Goal: Task Accomplishment & Management: Use online tool/utility

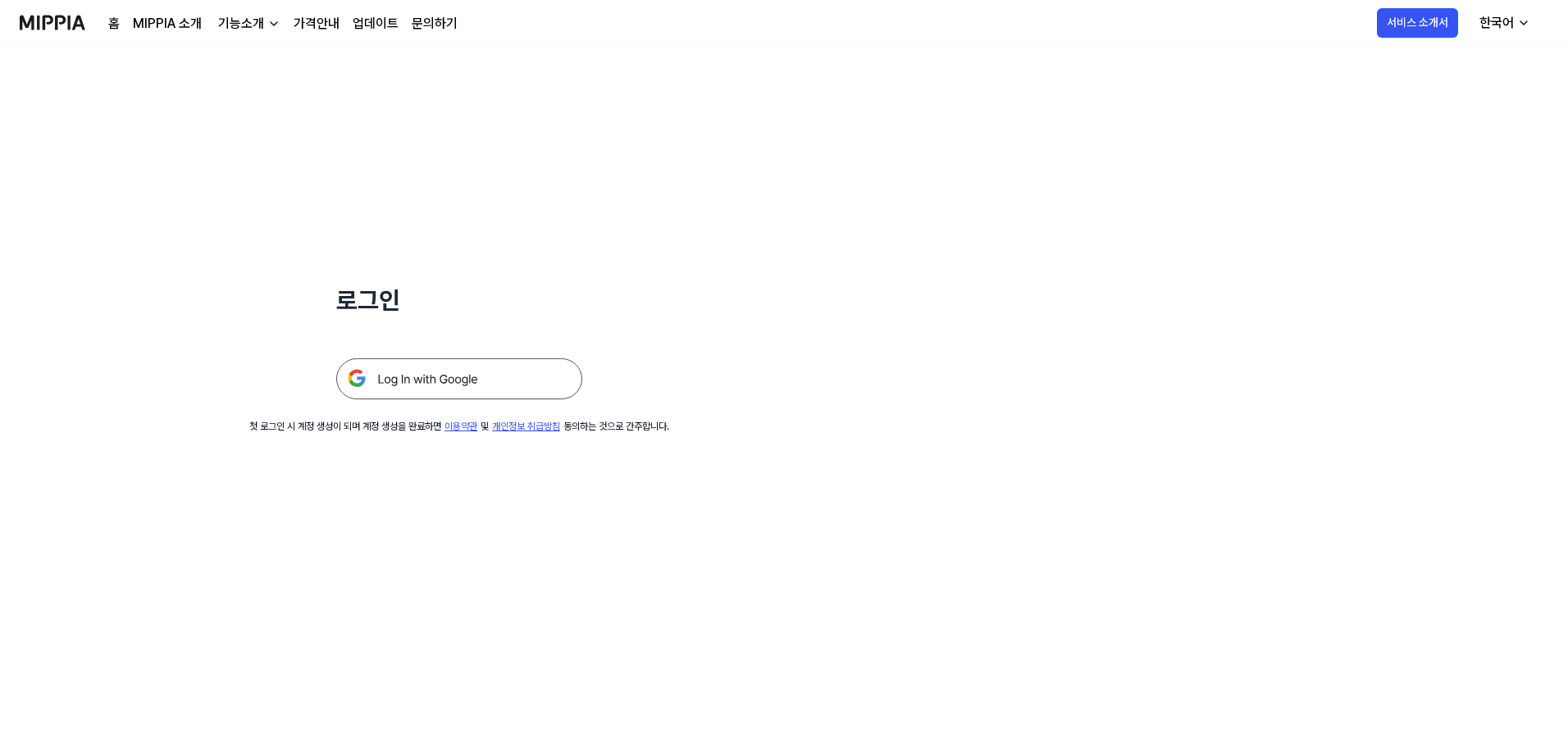
click at [430, 387] on img at bounding box center [459, 379] width 246 height 41
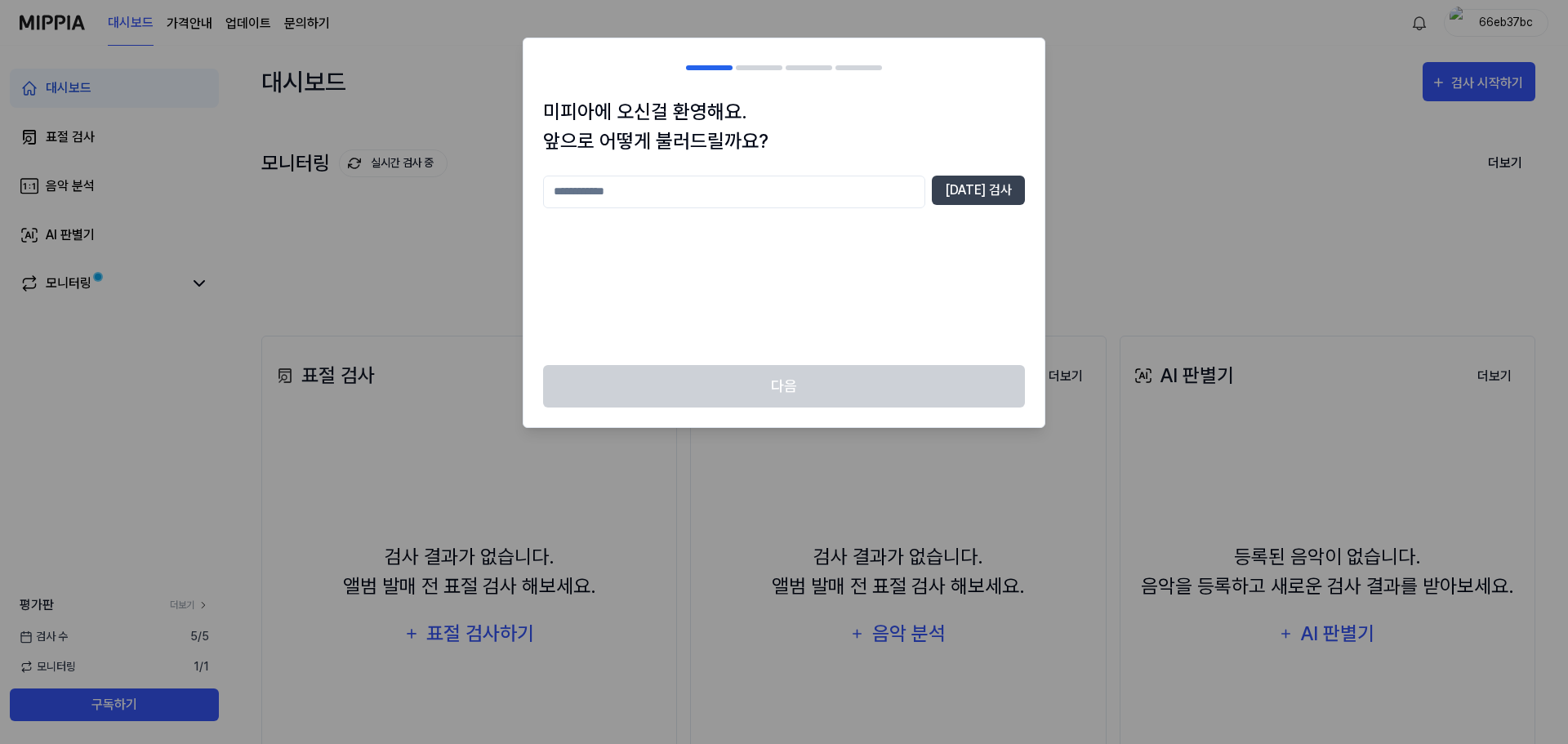
click at [749, 197] on input "text" at bounding box center [734, 192] width 382 height 33
type input "*"
click at [1003, 188] on button "중복 검사" at bounding box center [978, 190] width 93 height 29
click at [712, 185] on input "**" at bounding box center [734, 192] width 382 height 33
type input "****"
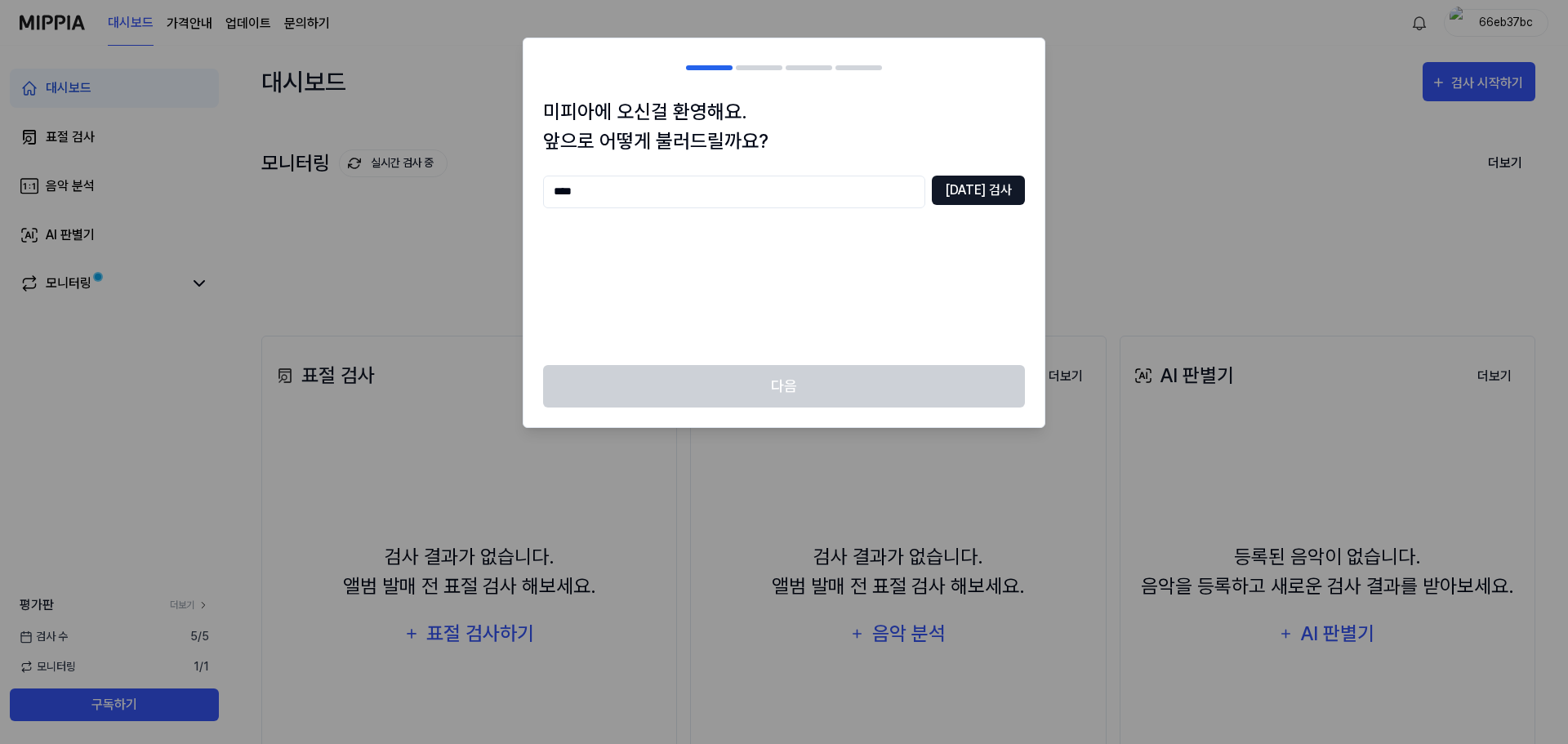
click at [1000, 188] on button "중복 검사" at bounding box center [978, 190] width 93 height 29
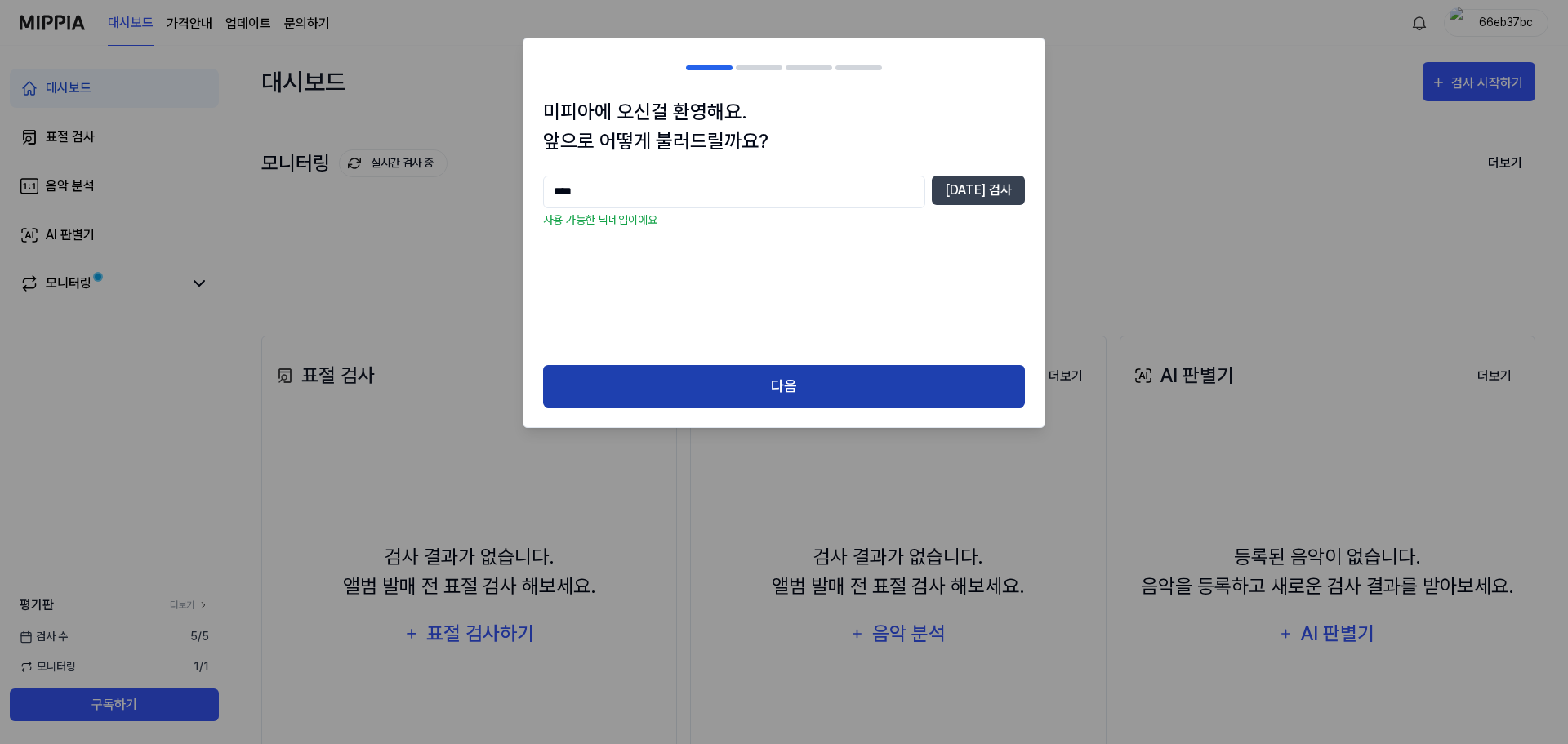
click at [782, 365] on button "다음" at bounding box center [784, 386] width 482 height 44
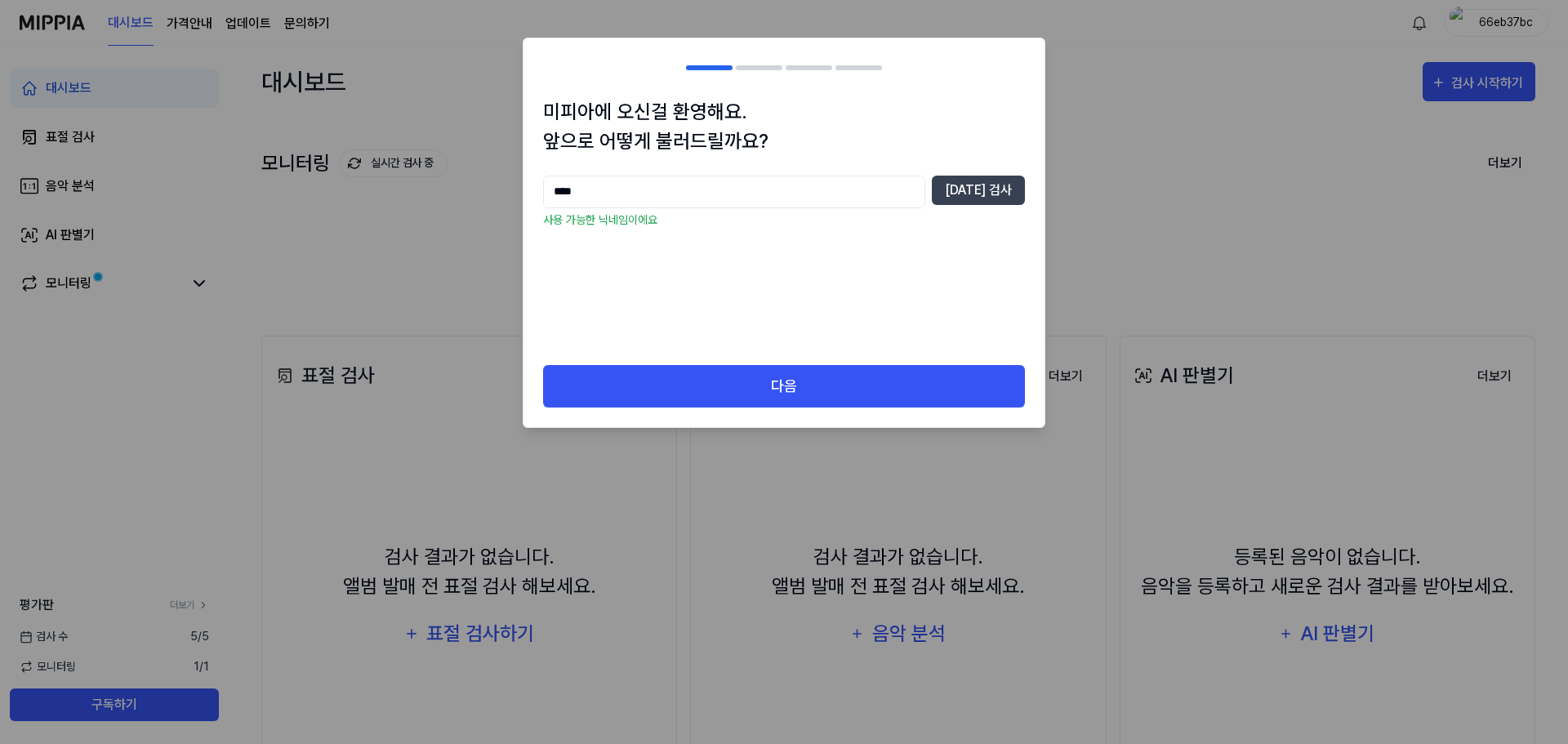
click at [779, 380] on div "미피아에 오신걸 환영해요. 앞으로 어떻게 불러드릴까요? **** 중복 검사 사용 가능한 닉네임이에요 다음" at bounding box center [784, 233] width 523 height 392
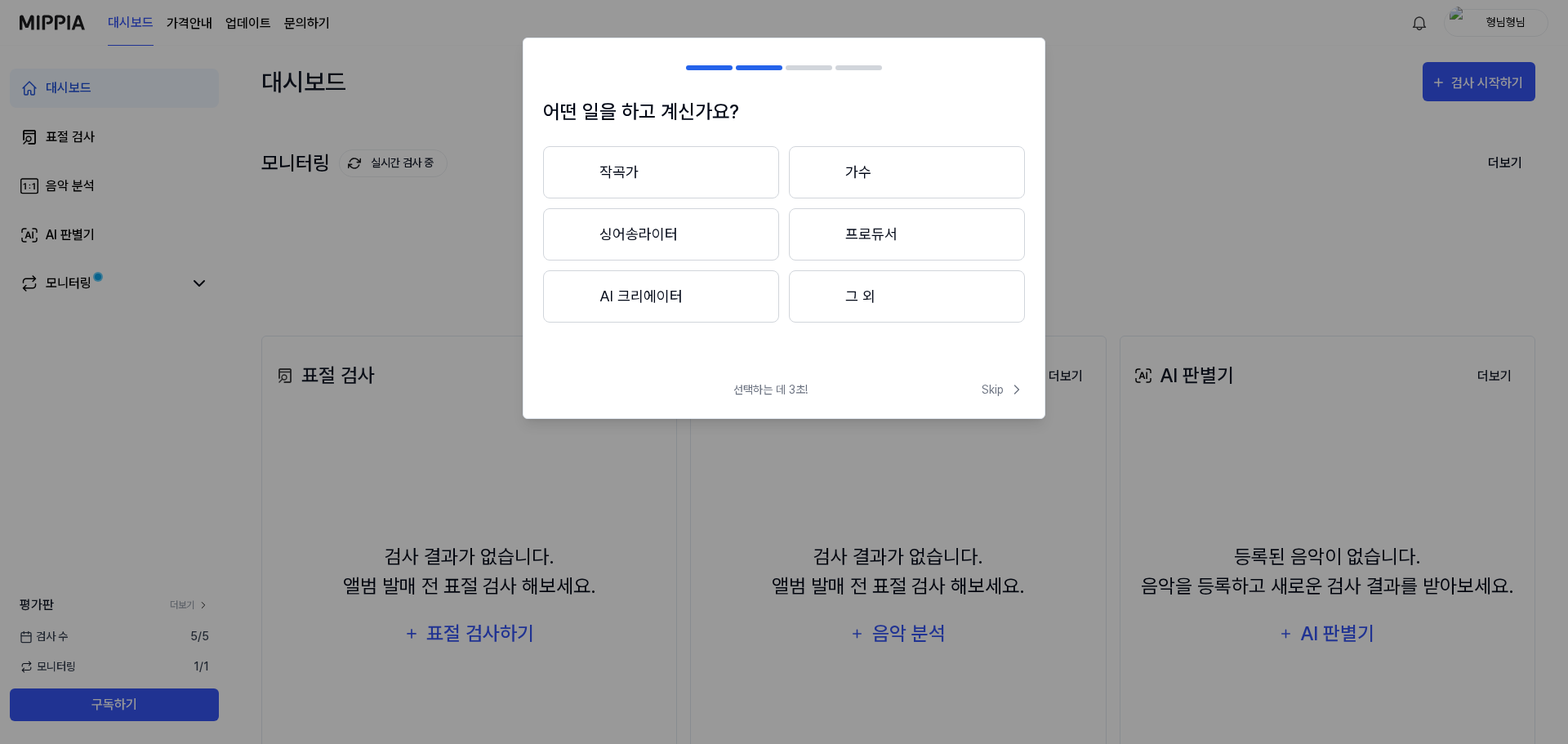
click at [645, 168] on button "작곡가" at bounding box center [661, 172] width 236 height 52
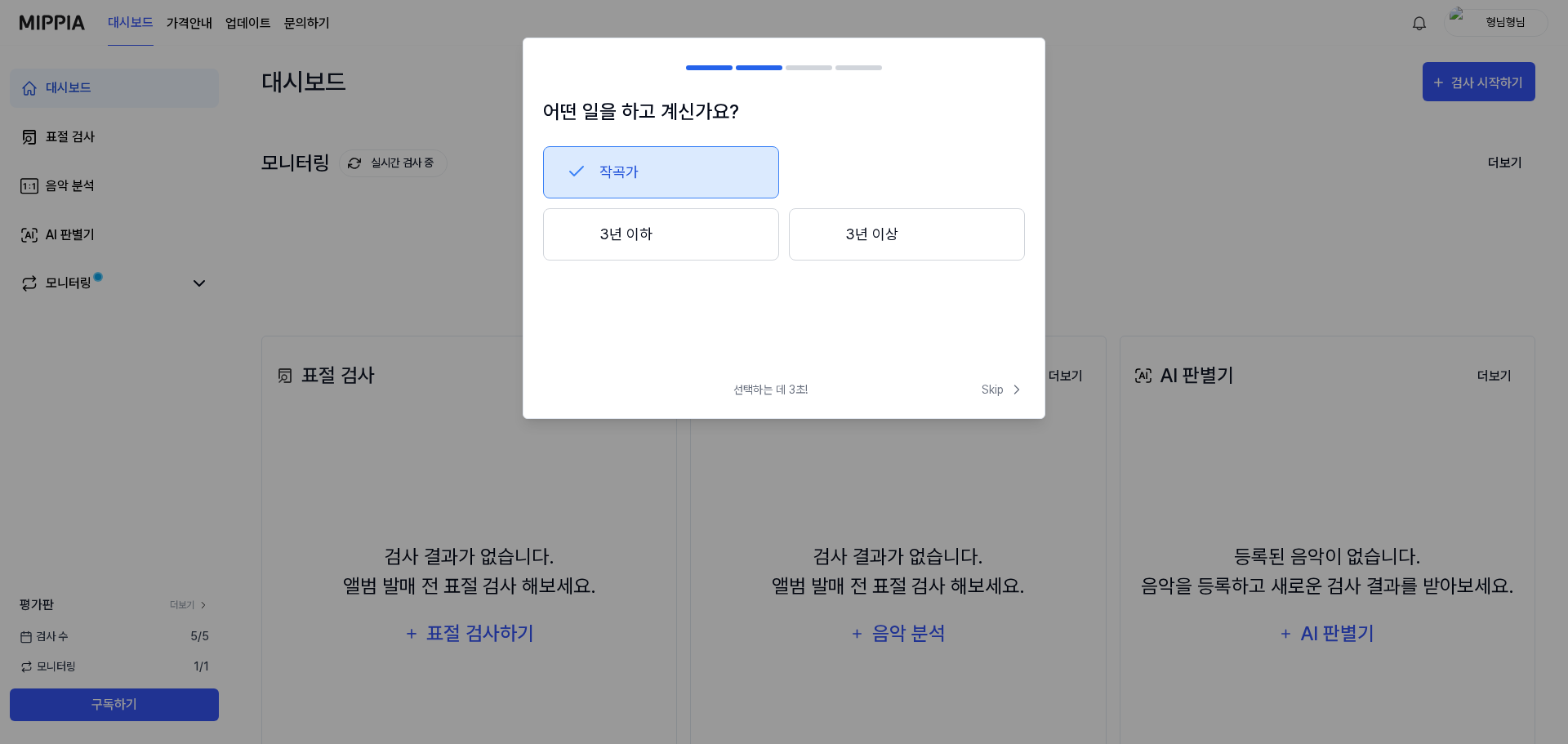
click at [685, 240] on button "3년 이하" at bounding box center [661, 234] width 236 height 52
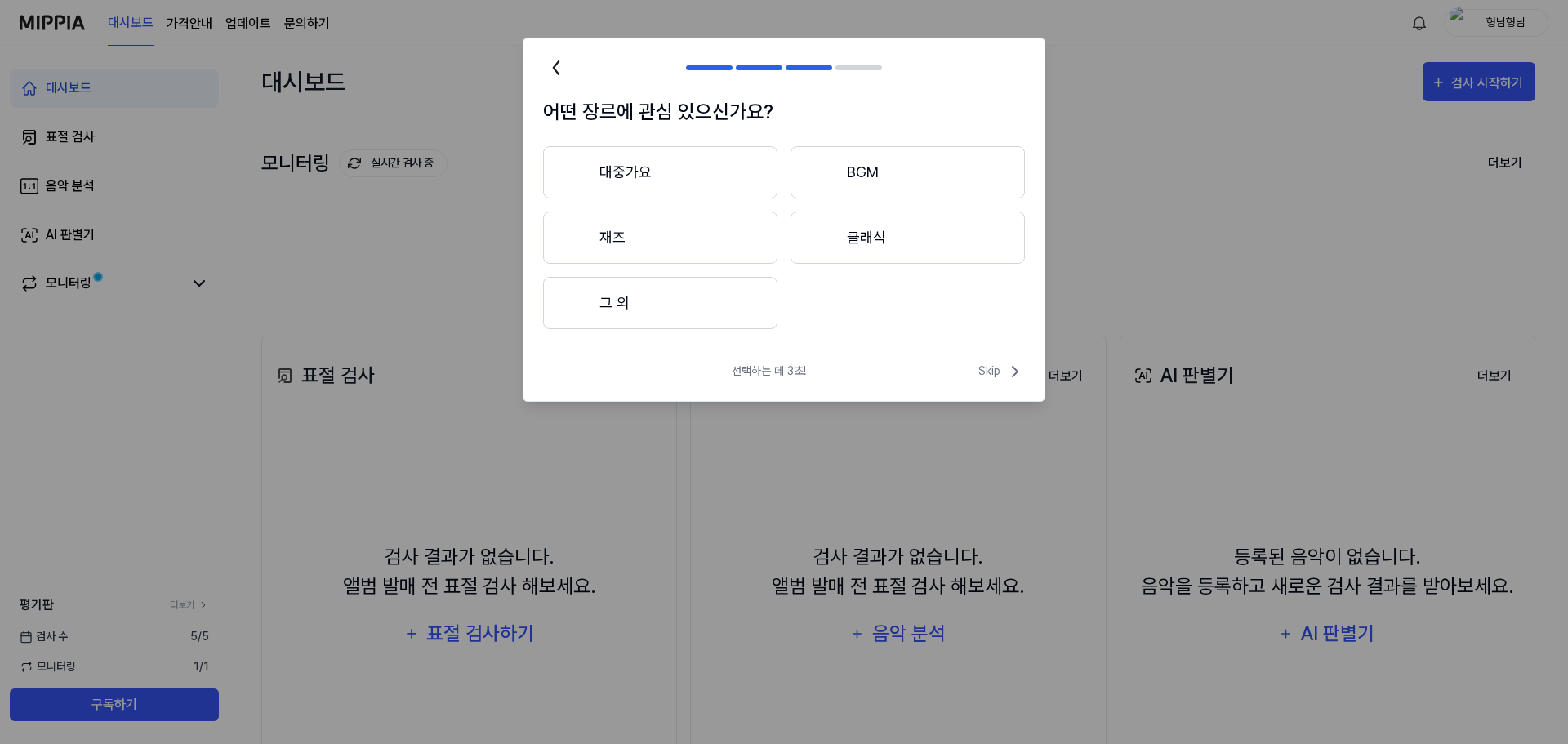
click at [870, 173] on button "BGM" at bounding box center [907, 172] width 234 height 52
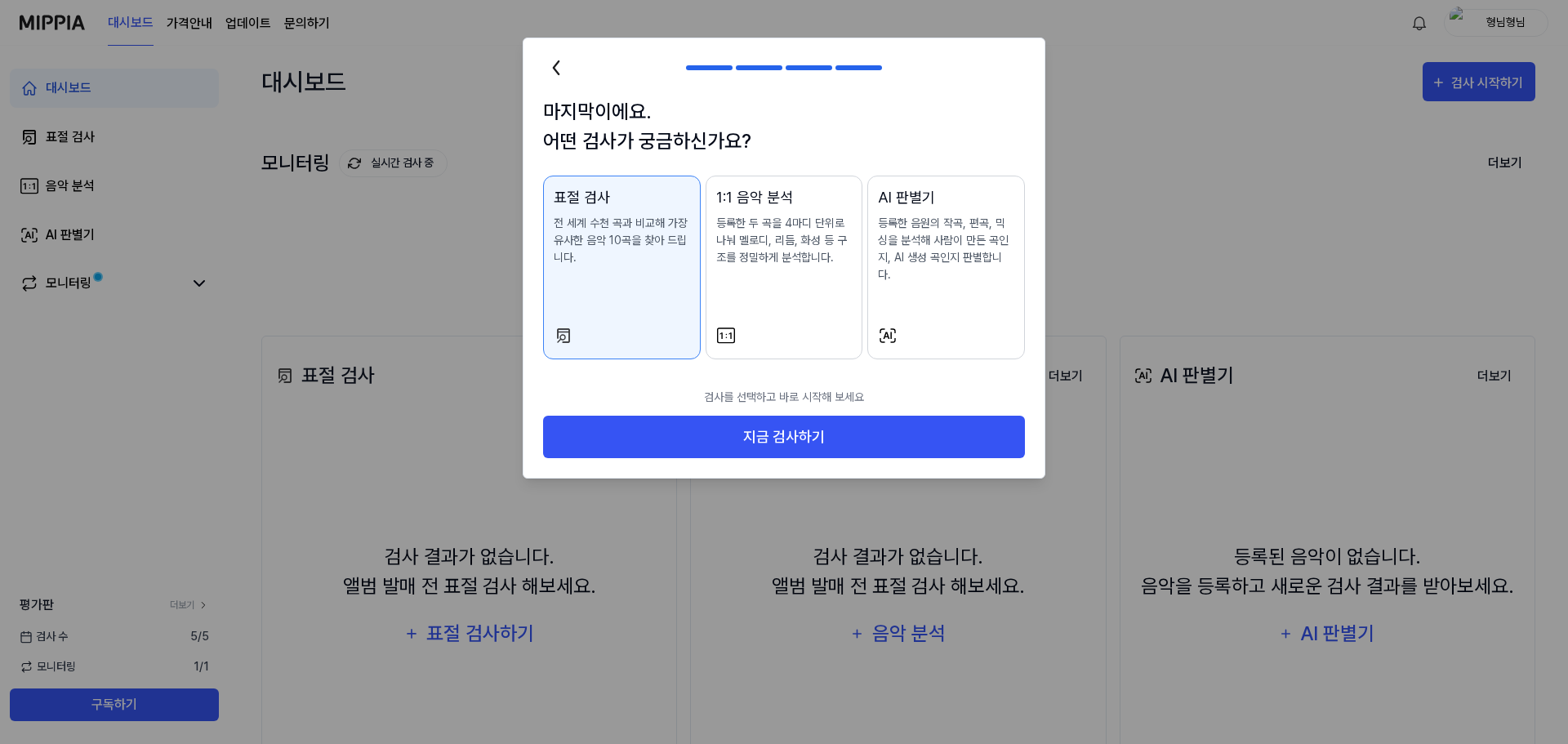
click at [931, 287] on div "AI 판별기 등록한 음원의 작곡, 편곡, 믹싱을 분석해 사람이 만든 곡인지, AI 생성 곡인지 판별합니다." at bounding box center [946, 251] width 137 height 130
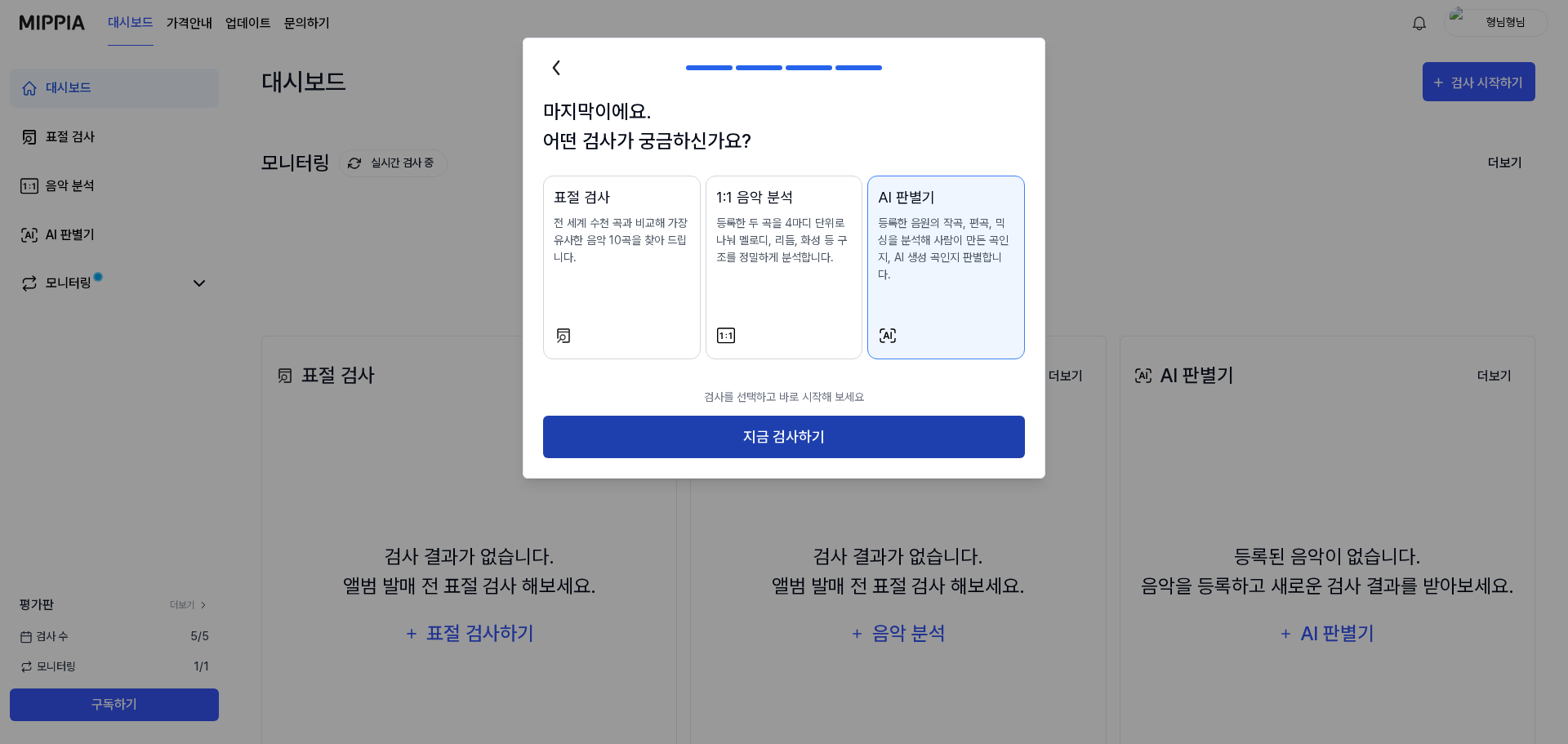
click at [862, 426] on button "지금 검사하기" at bounding box center [784, 437] width 482 height 44
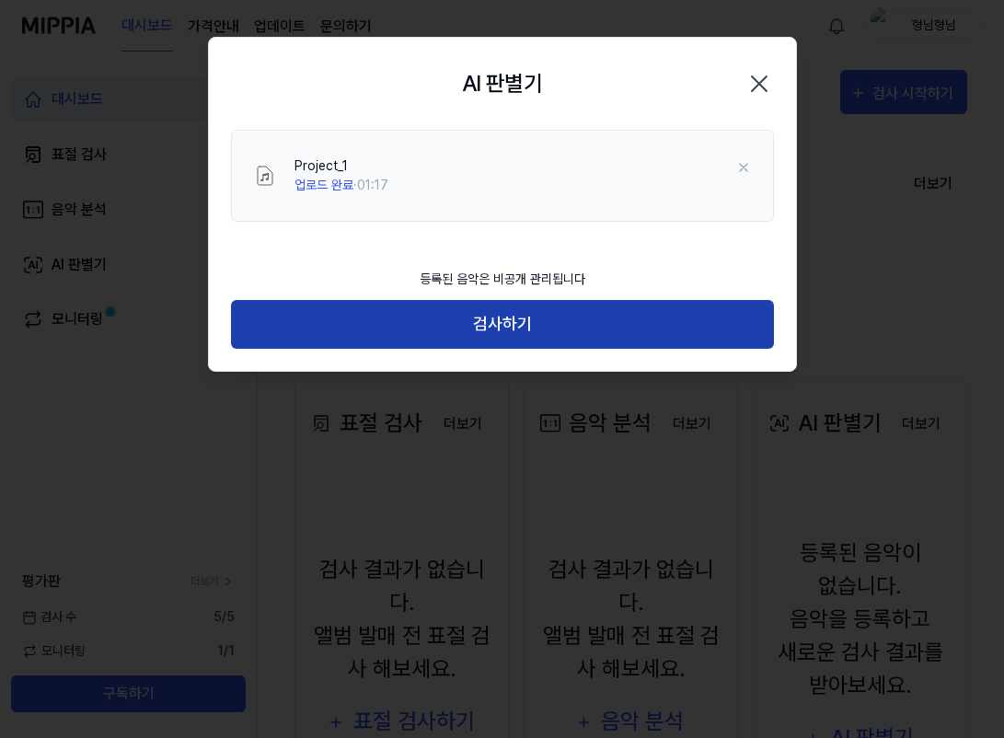
click at [517, 329] on button "검사하기" at bounding box center [502, 324] width 543 height 49
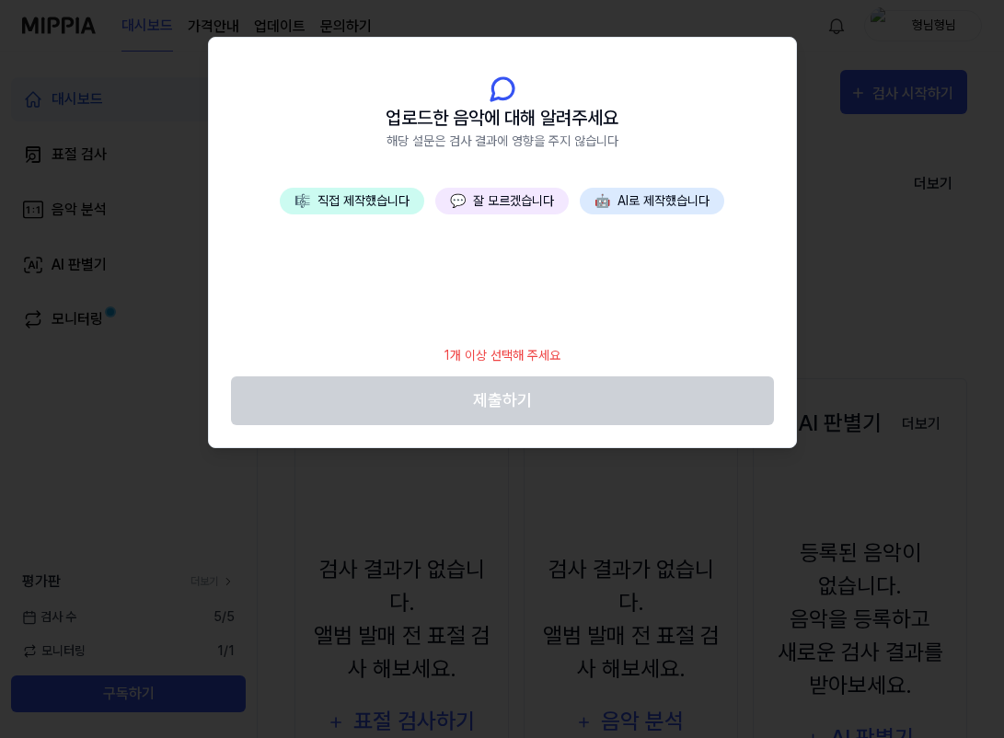
click at [363, 192] on button "🎼 직접 제작했습니다" at bounding box center [352, 201] width 144 height 27
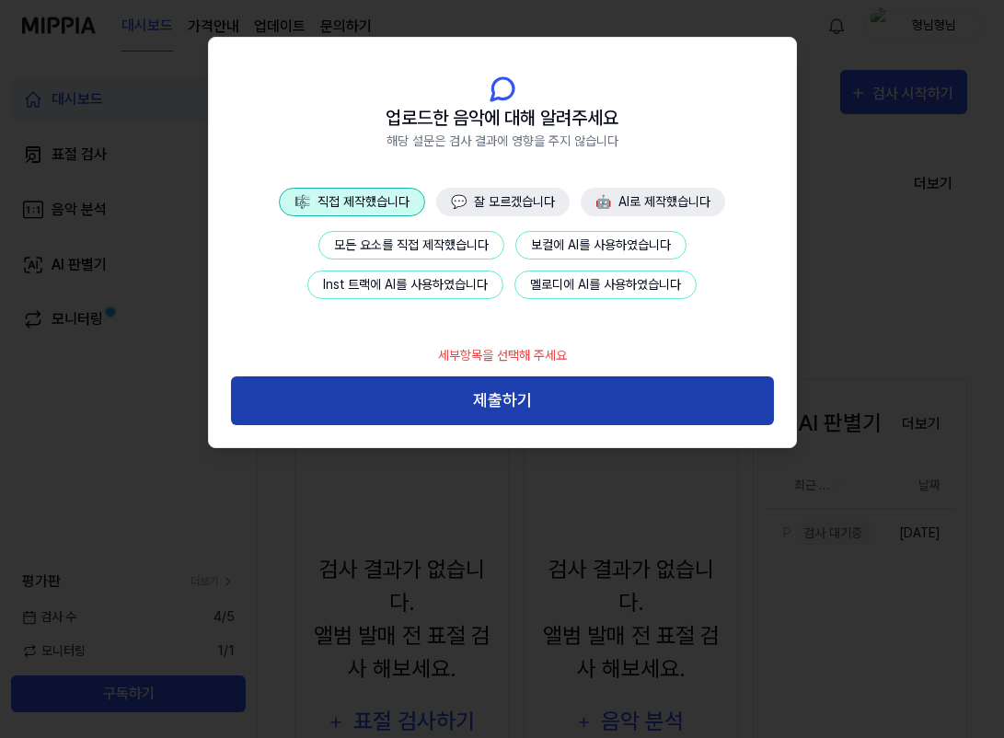
click at [506, 402] on button "제출하기" at bounding box center [502, 400] width 543 height 49
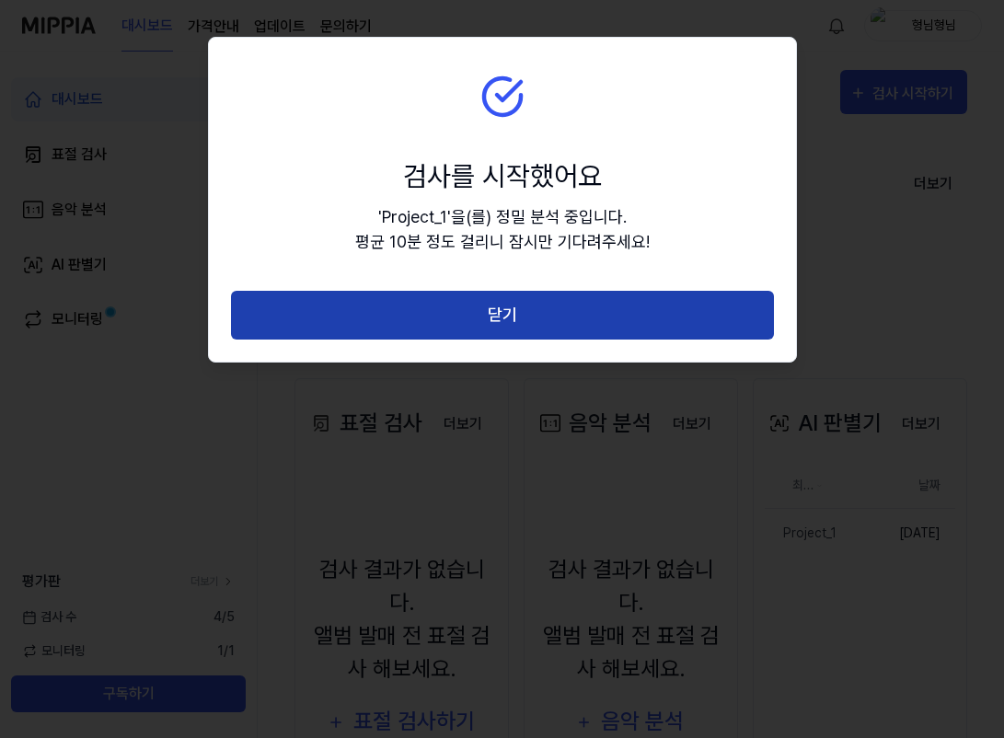
click at [547, 334] on button "닫기" at bounding box center [502, 315] width 543 height 49
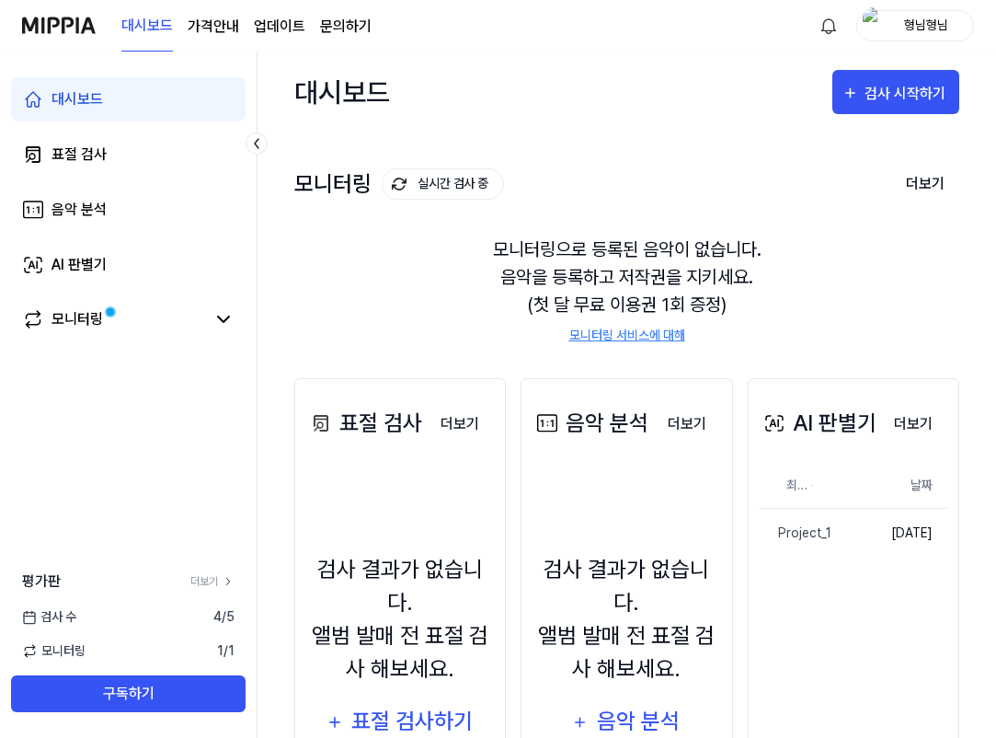
click at [206, 23] on page\) "가격안내" at bounding box center [214, 27] width 52 height 22
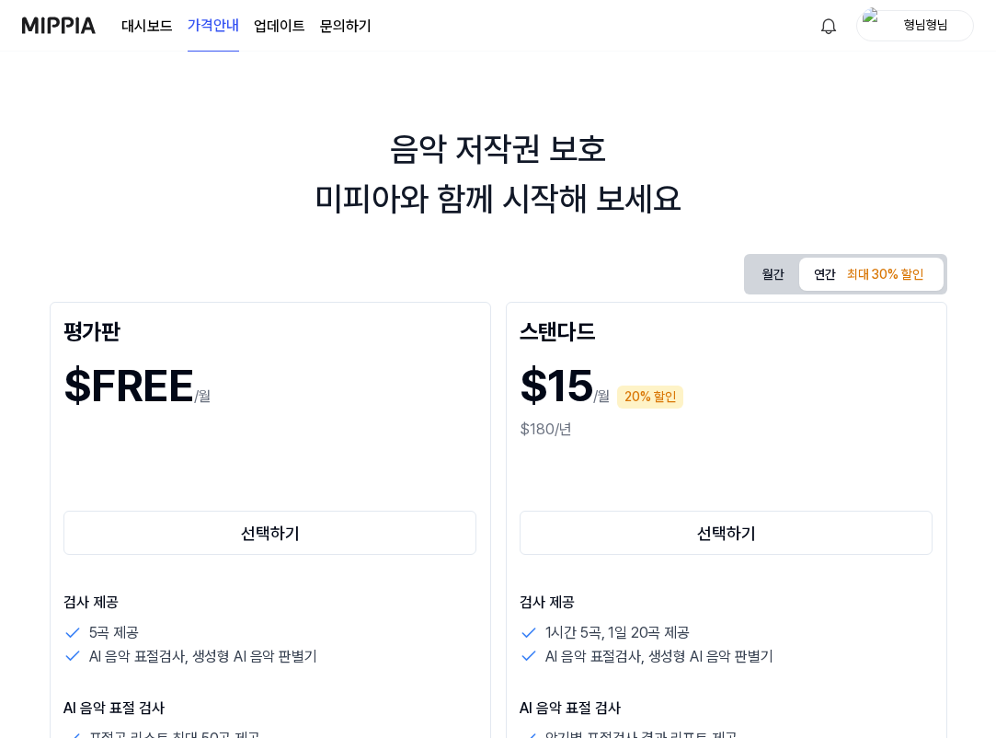
click at [144, 39] on div "대시보드 가격안내 업데이트 문의하기" at bounding box center [246, 25] width 250 height 51
click at [155, 29] on link "대시보드" at bounding box center [147, 27] width 52 height 22
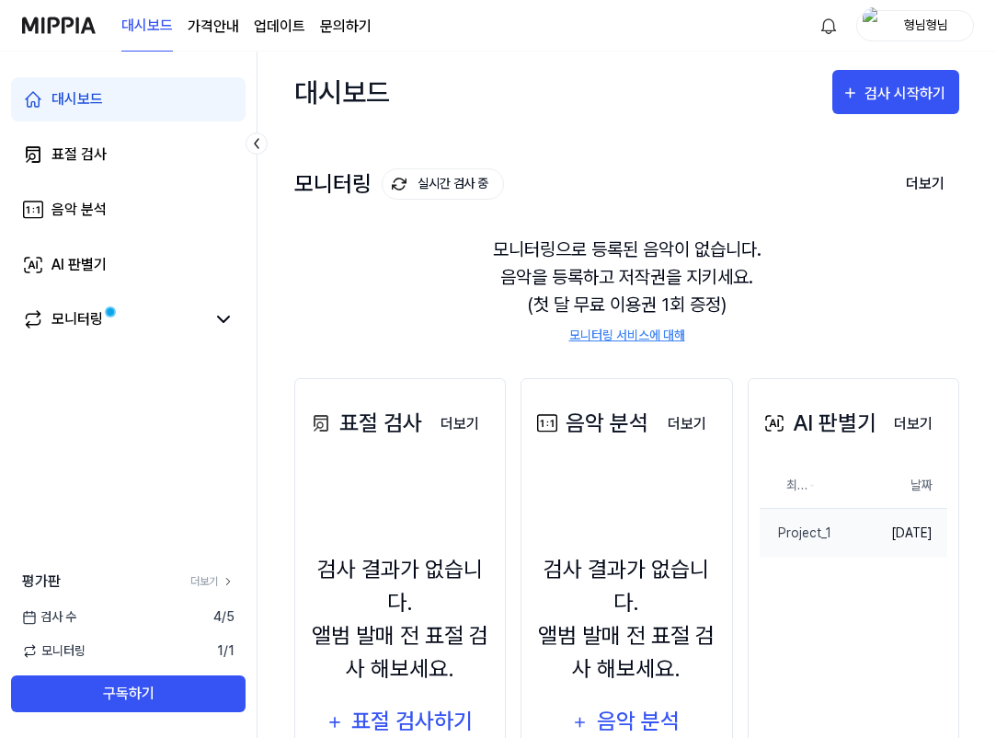
click at [895, 535] on td "2025.09.04." at bounding box center [894, 533] width 107 height 50
click at [824, 533] on button "삭제" at bounding box center [819, 532] width 46 height 29
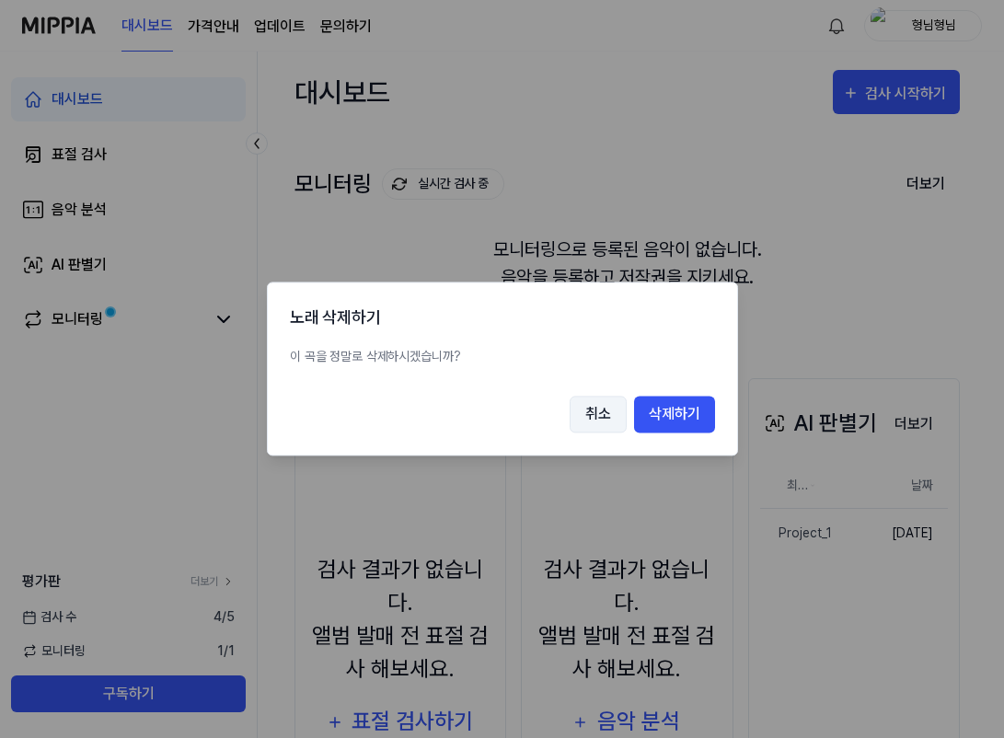
click at [587, 414] on button "취소" at bounding box center [597, 414] width 57 height 37
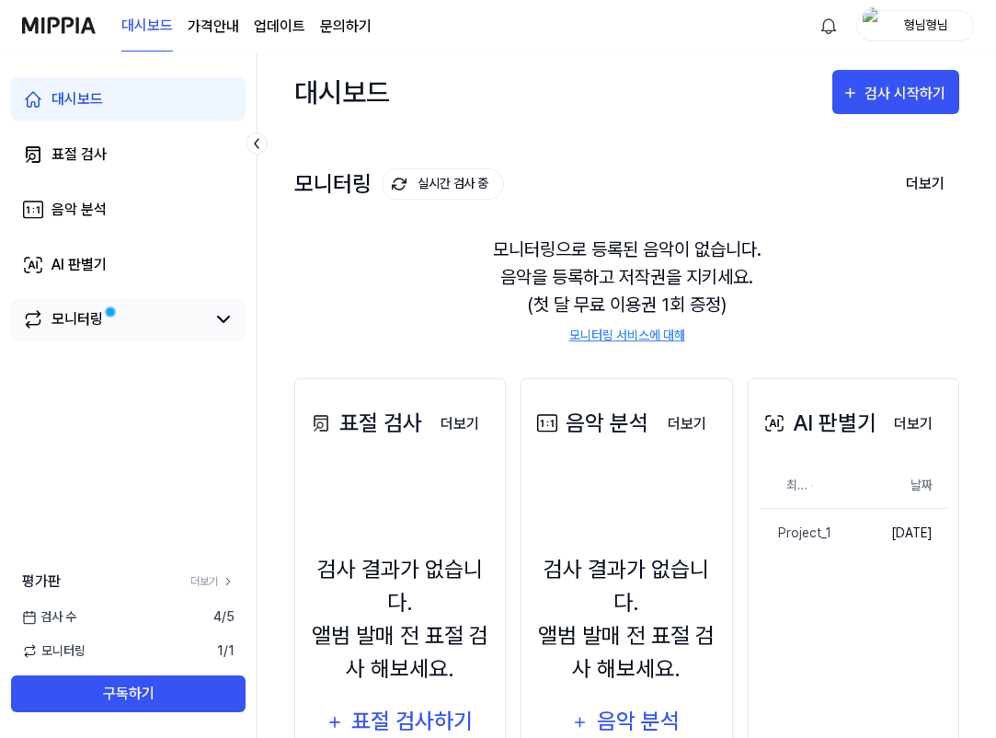
click at [223, 332] on div "모니터링" at bounding box center [128, 320] width 235 height 44
click at [225, 325] on icon at bounding box center [223, 319] width 22 height 22
click at [90, 251] on link "AI 판별기" at bounding box center [128, 265] width 235 height 44
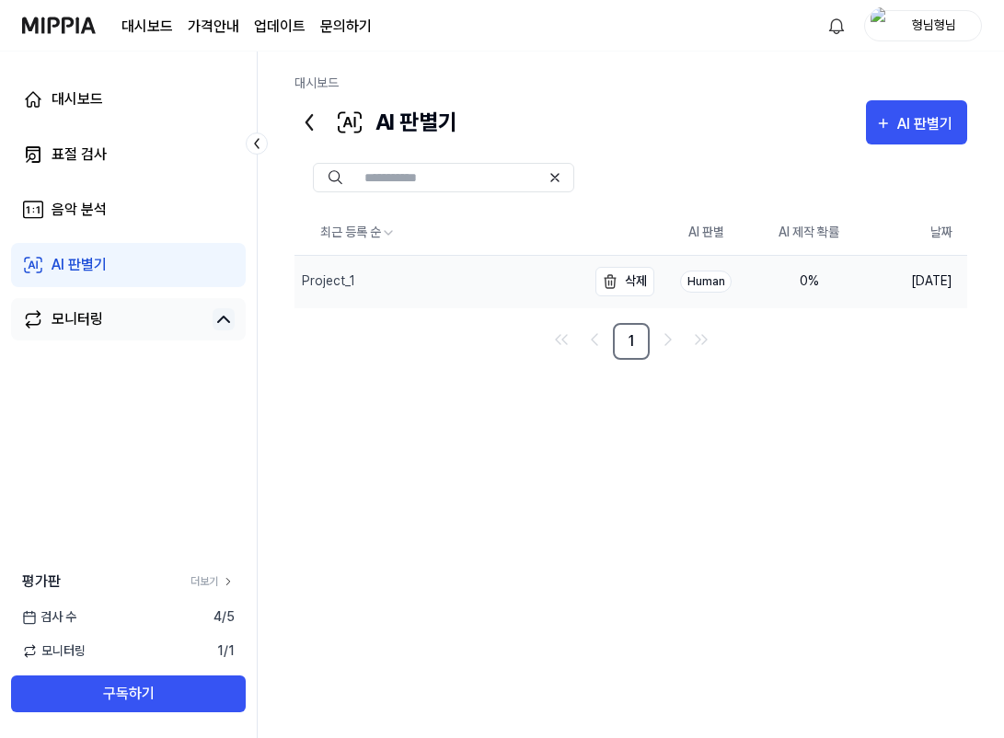
click at [425, 284] on div "Project_1" at bounding box center [440, 282] width 292 height 52
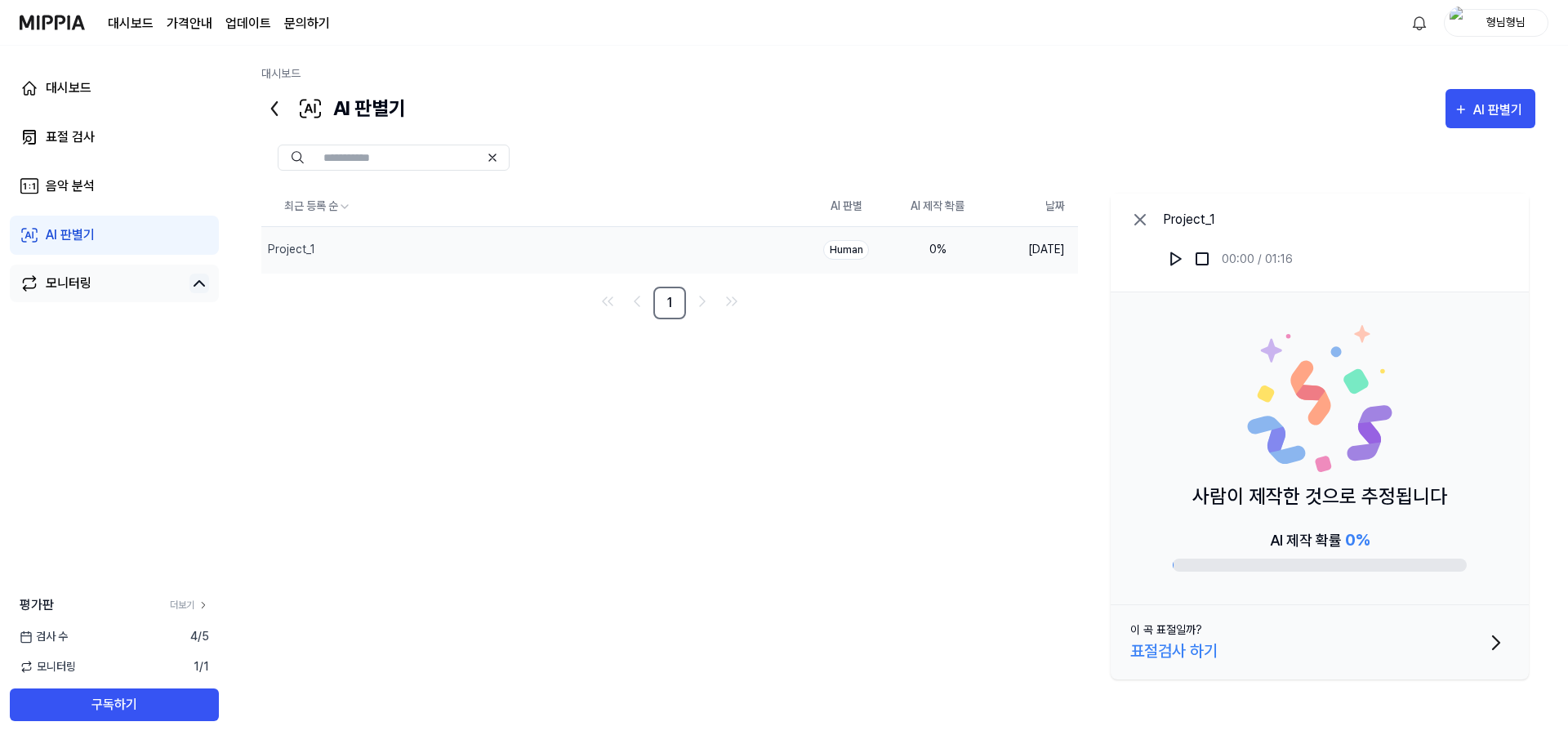
click at [573, 93] on div "AI 판별기 AI 판별기" at bounding box center [898, 108] width 1274 height 39
